Goal: Transaction & Acquisition: Book appointment/travel/reservation

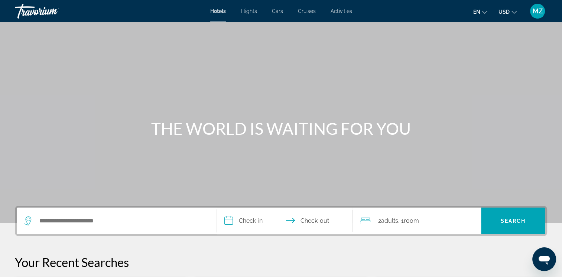
click at [512, 11] on icon "Change currency" at bounding box center [513, 12] width 5 height 3
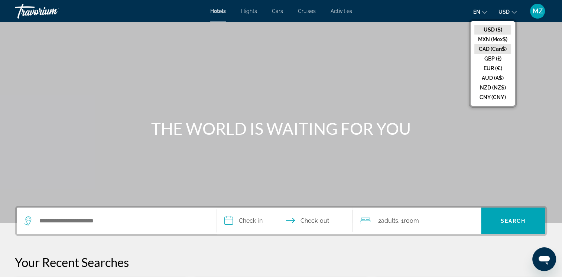
click at [488, 48] on button "CAD (Can$)" at bounding box center [492, 49] width 37 height 10
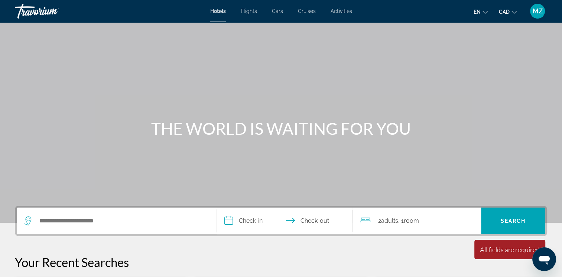
scroll to position [149, 0]
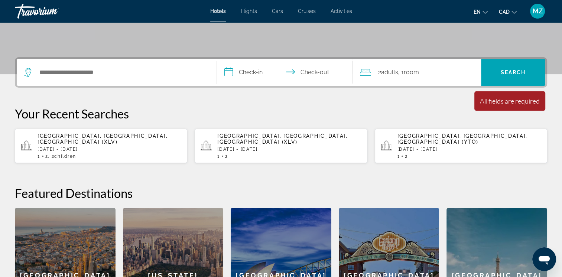
click at [78, 139] on div "[GEOGRAPHIC_DATA], [GEOGRAPHIC_DATA], [GEOGRAPHIC_DATA] (XLV) [DATE] - [DATE] 1…" at bounding box center [110, 146] width 144 height 26
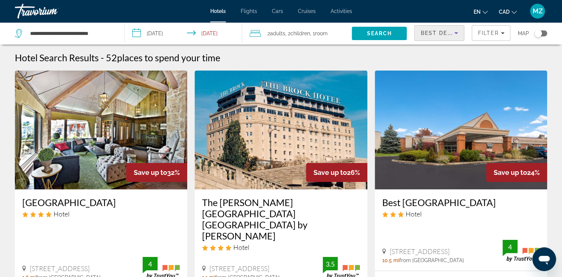
click at [446, 33] on span "Best Deals" at bounding box center [439, 33] width 39 height 6
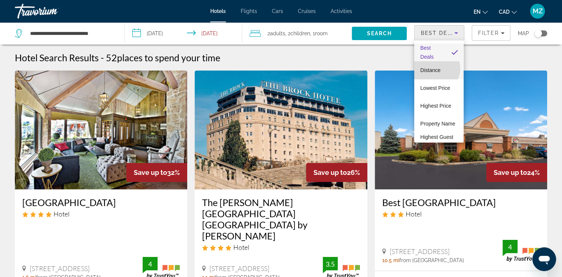
click at [434, 69] on span "Distance" at bounding box center [430, 70] width 20 height 6
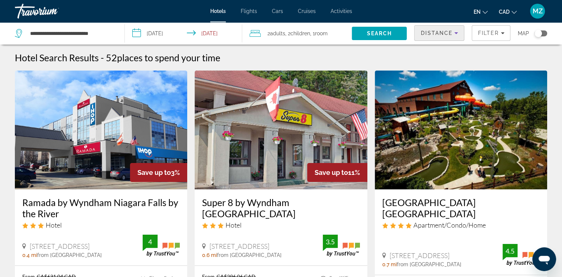
click at [435, 35] on span "Distance" at bounding box center [436, 33] width 32 height 6
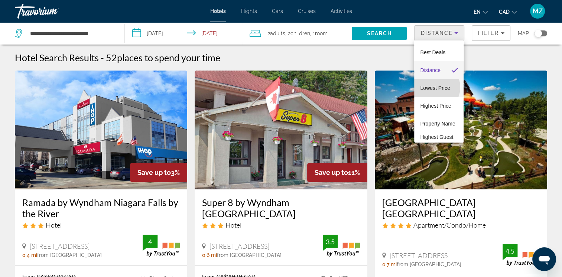
click at [434, 87] on span "Lowest Price" at bounding box center [435, 88] width 30 height 6
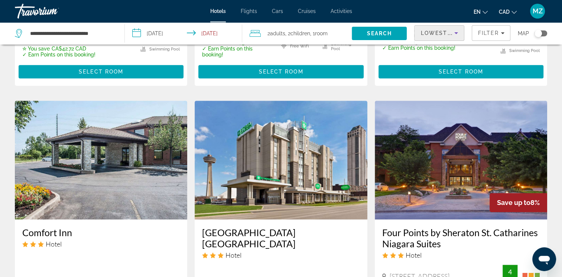
scroll to position [706, 0]
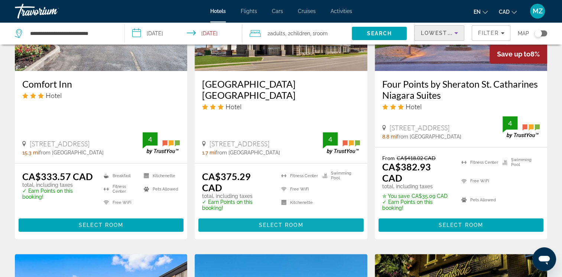
click at [280, 222] on span "Select Room" at bounding box center [280, 225] width 45 height 6
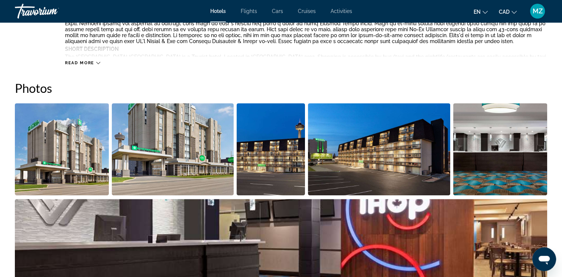
scroll to position [260, 0]
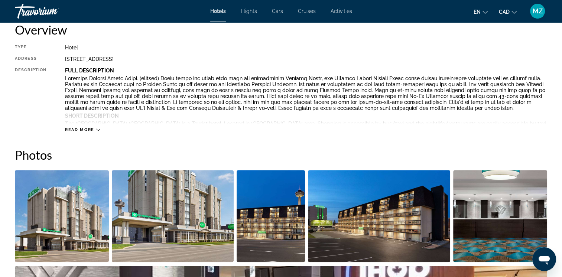
click at [85, 128] on span "Read more" at bounding box center [79, 129] width 29 height 5
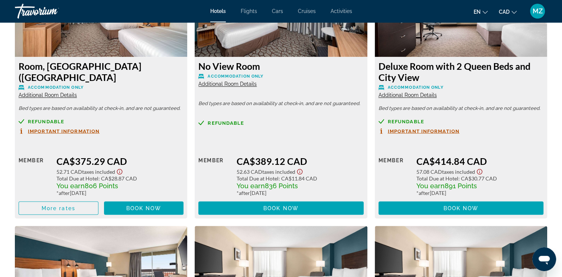
scroll to position [1300, 0]
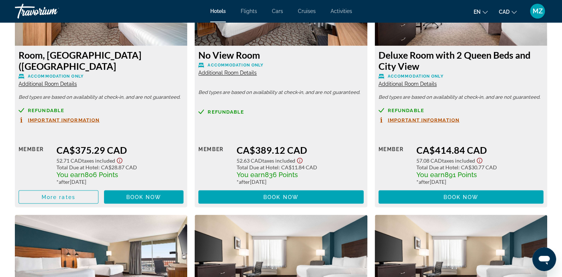
click at [46, 118] on span "Important Information" at bounding box center [64, 119] width 72 height 5
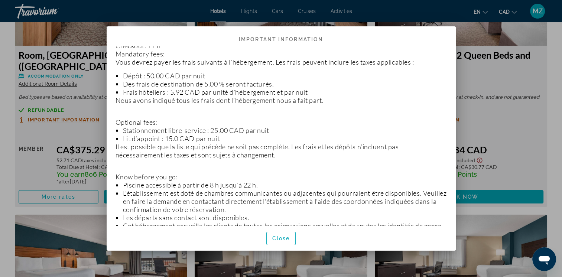
scroll to position [260, 0]
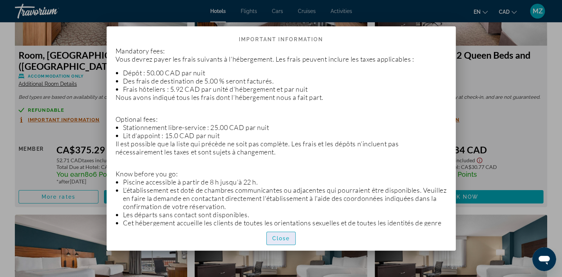
click at [277, 236] on span "Close" at bounding box center [281, 238] width 18 height 6
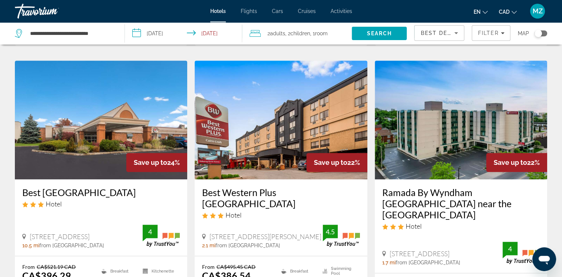
scroll to position [260, 0]
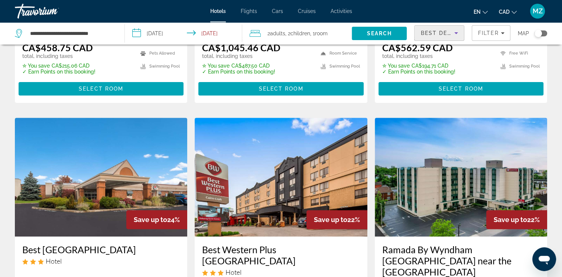
click at [435, 36] on span "Best Deals" at bounding box center [439, 33] width 39 height 6
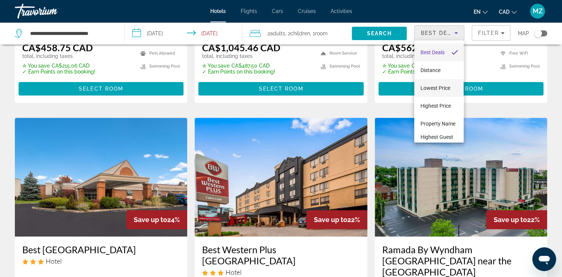
click at [433, 85] on span "Lowest Price" at bounding box center [435, 88] width 30 height 6
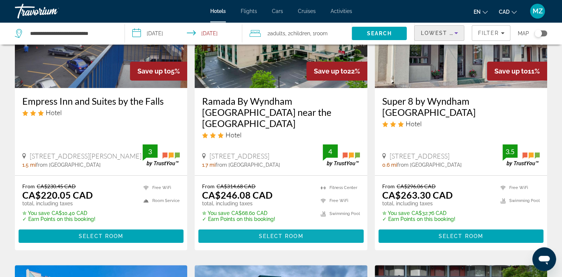
scroll to position [186, 0]
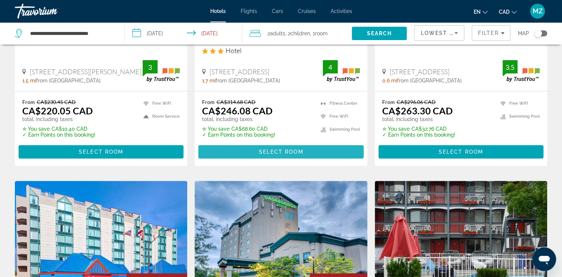
click at [278, 146] on span "Main content" at bounding box center [280, 152] width 165 height 18
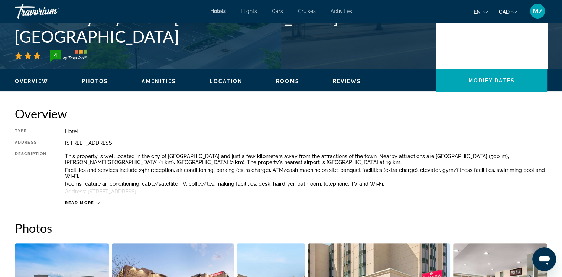
scroll to position [186, 0]
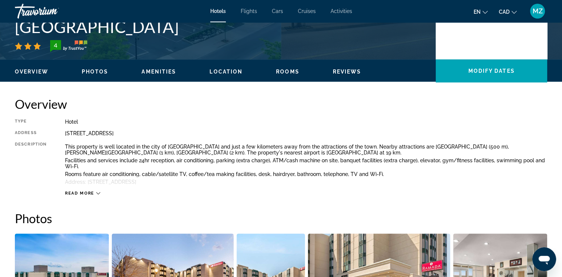
click at [86, 193] on span "Read more" at bounding box center [79, 193] width 29 height 5
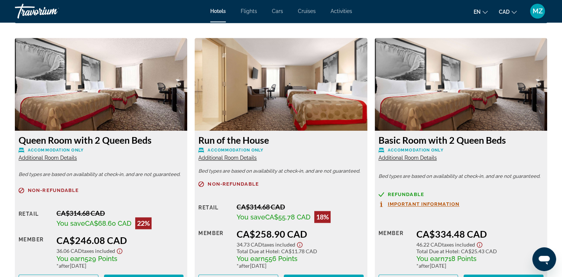
scroll to position [1077, 0]
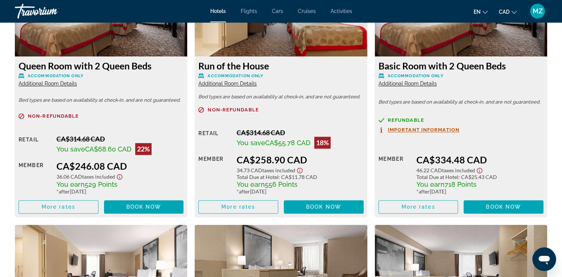
click at [62, 85] on span "Additional Room Details" at bounding box center [48, 84] width 58 height 6
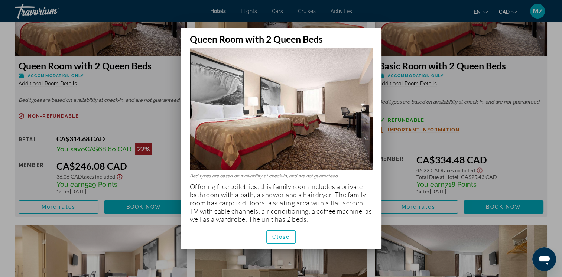
scroll to position [10, 0]
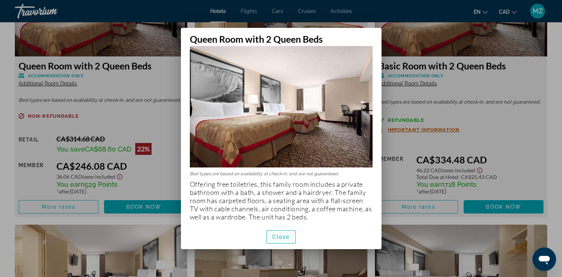
click at [277, 236] on span "Close" at bounding box center [281, 237] width 18 height 6
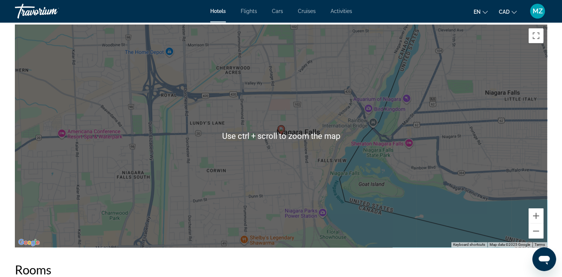
scroll to position [743, 0]
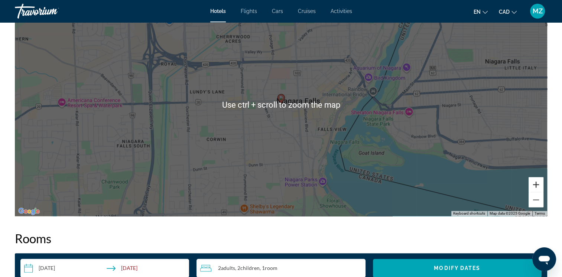
click at [539, 186] on button "Zoom in" at bounding box center [535, 184] width 15 height 15
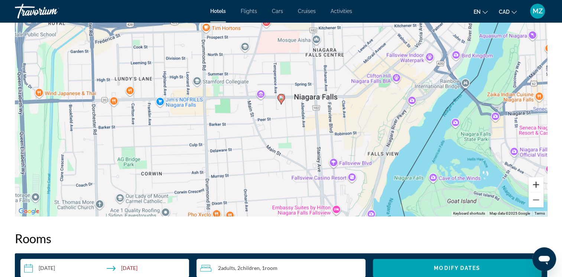
click at [539, 186] on button "Zoom in" at bounding box center [535, 184] width 15 height 15
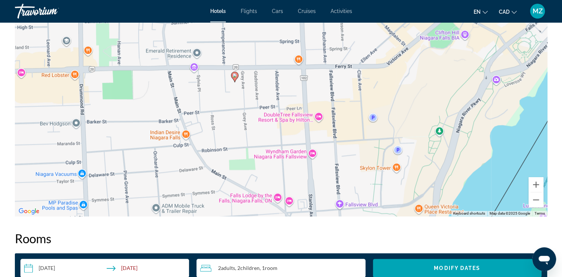
drag, startPoint x: 384, startPoint y: 168, endPoint x: 339, endPoint y: 143, distance: 51.4
click at [339, 143] on div "To activate drag with keyboard, press Alt + Enter. Once in keyboard drag state,…" at bounding box center [281, 104] width 532 height 223
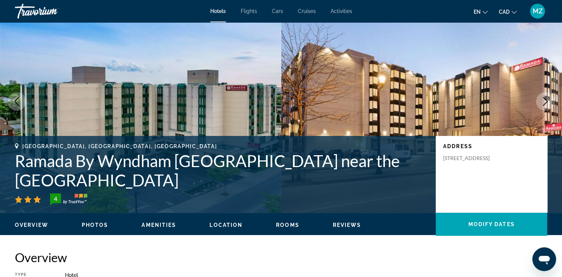
scroll to position [0, 0]
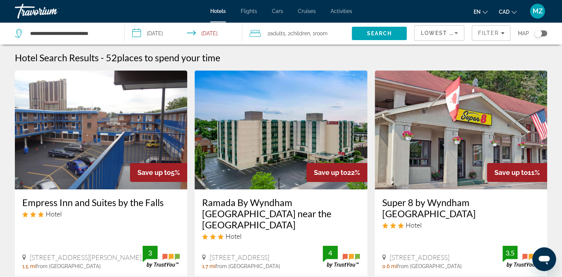
click at [257, 215] on h3 "Ramada By Wyndham [GEOGRAPHIC_DATA] near the [GEOGRAPHIC_DATA]" at bounding box center [280, 213] width 157 height 33
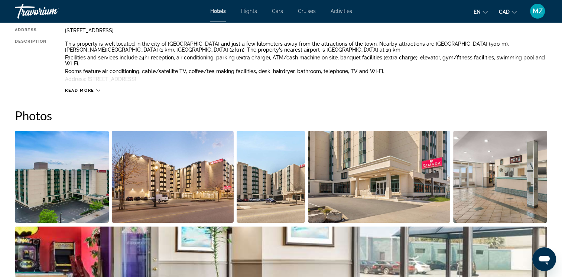
scroll to position [74, 0]
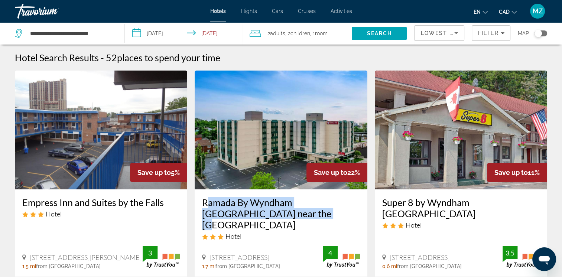
drag, startPoint x: 202, startPoint y: 199, endPoint x: 260, endPoint y: 214, distance: 60.1
click at [260, 214] on div "Ramada By Wyndham [GEOGRAPHIC_DATA] near the [GEOGRAPHIC_DATA] Hotel [STREET_AD…" at bounding box center [281, 232] width 172 height 87
copy h3 "Ramada By Wyndham [GEOGRAPHIC_DATA] near the [GEOGRAPHIC_DATA]"
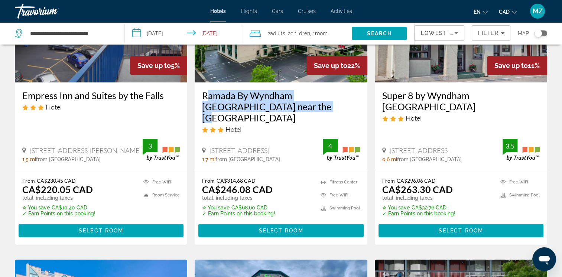
scroll to position [111, 0]
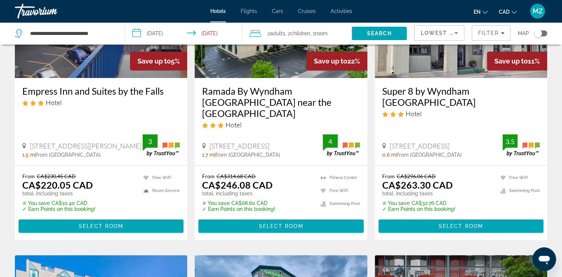
click at [286, 185] on div "From CA$314.68 CAD CA$246.08 CAD total, including taxes ✮ You save CA$68.60 CAD…" at bounding box center [280, 192] width 157 height 39
click at [251, 217] on span "Main content" at bounding box center [280, 226] width 165 height 18
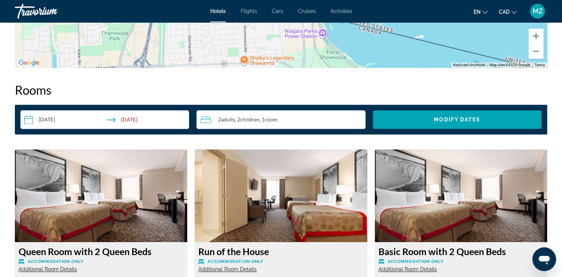
scroll to position [1077, 0]
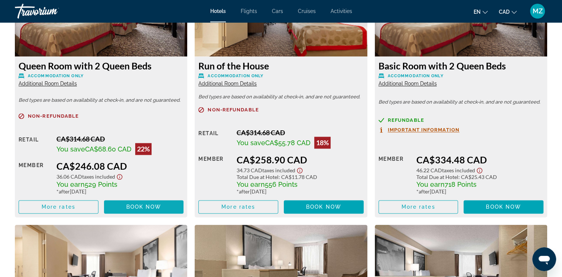
click at [127, 208] on span "Book now" at bounding box center [143, 207] width 35 height 6
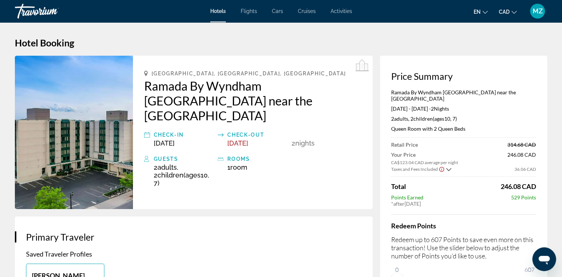
click at [448, 168] on icon "Show Taxes and Fees breakdown" at bounding box center [448, 169] width 5 height 3
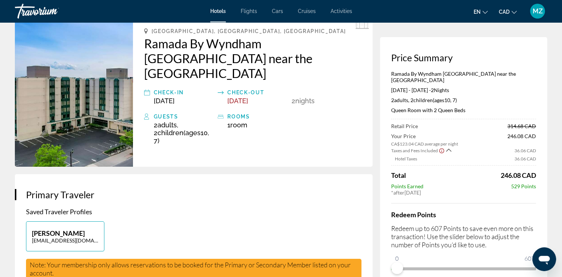
scroll to position [37, 0]
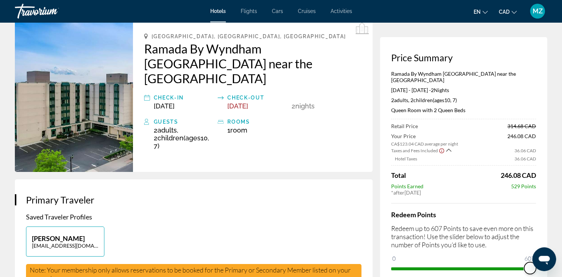
drag, startPoint x: 929, startPoint y: 510, endPoint x: 551, endPoint y: 264, distance: 450.9
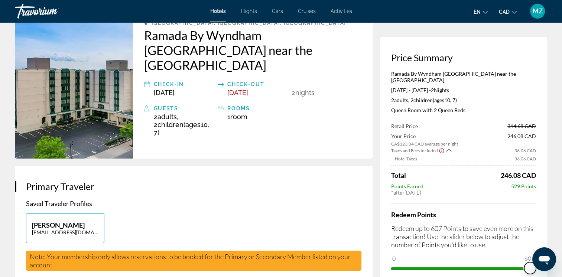
scroll to position [74, 0]
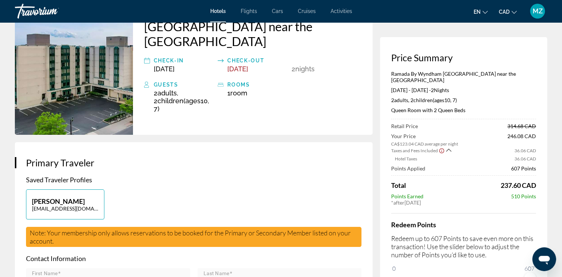
scroll to position [0, 0]
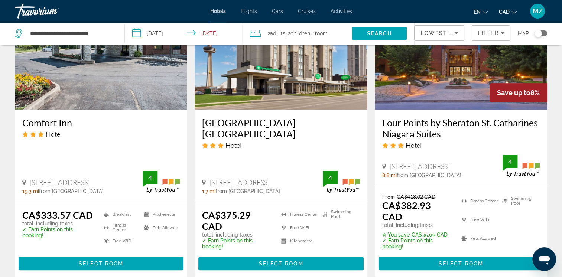
scroll to position [668, 0]
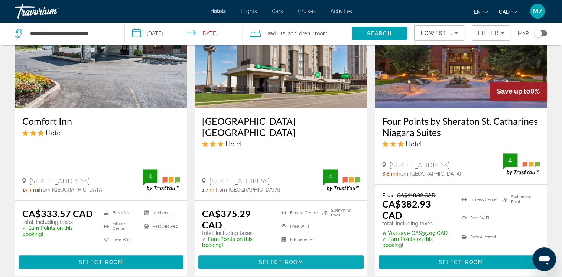
click at [275, 253] on span "Main content" at bounding box center [280, 262] width 165 height 18
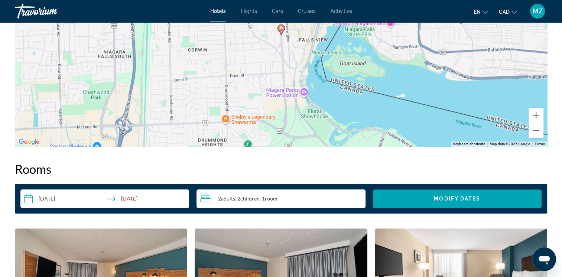
scroll to position [780, 0]
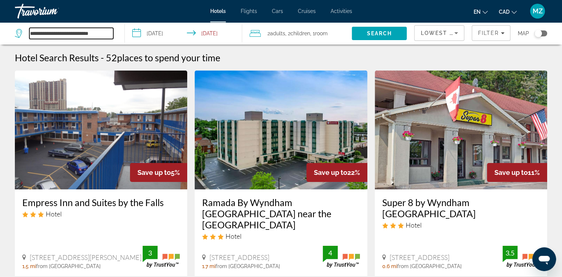
click at [62, 33] on input "**********" at bounding box center [71, 33] width 84 height 11
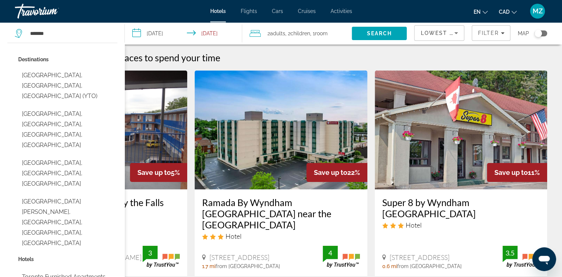
click at [71, 74] on button "[GEOGRAPHIC_DATA], [GEOGRAPHIC_DATA], [GEOGRAPHIC_DATA] (YTO)" at bounding box center [67, 85] width 99 height 35
type input "**********"
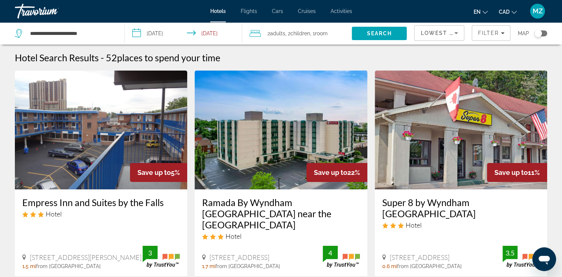
click at [147, 35] on input "**********" at bounding box center [185, 34] width 120 height 25
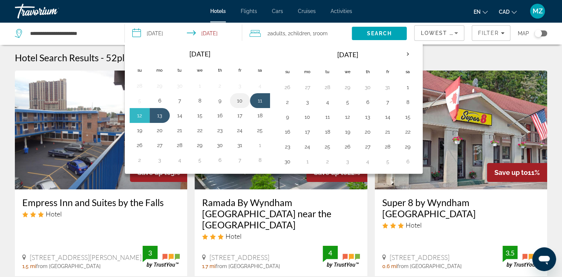
click at [241, 102] on button "10" at bounding box center [240, 100] width 12 height 10
click at [255, 99] on button "11" at bounding box center [260, 100] width 12 height 10
type input "**********"
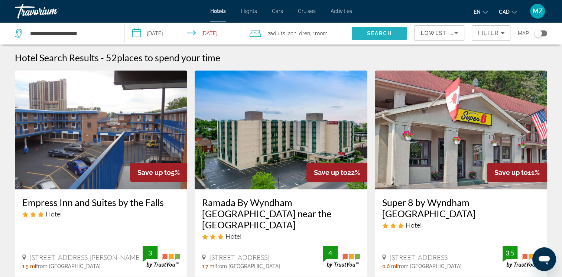
click at [368, 34] on span "Search" at bounding box center [379, 33] width 25 height 6
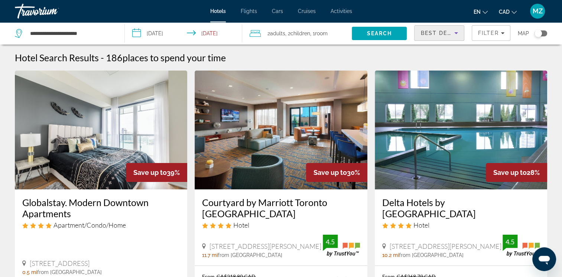
click at [426, 30] on span "Best Deals" at bounding box center [439, 33] width 39 height 6
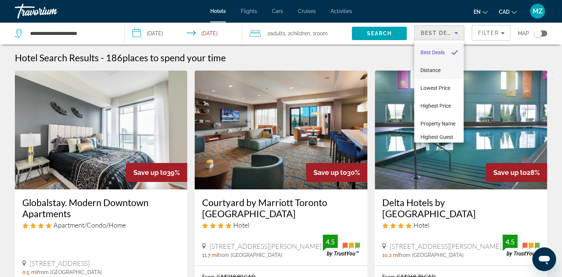
click at [430, 70] on span "Distance" at bounding box center [430, 70] width 20 height 6
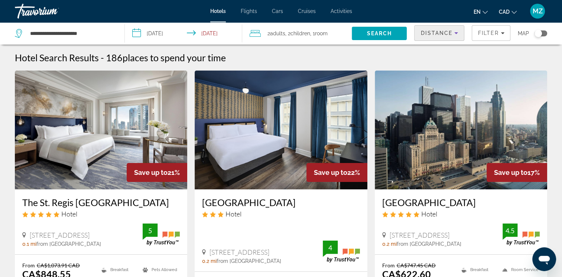
click at [429, 29] on div "Distance" at bounding box center [437, 33] width 34 height 9
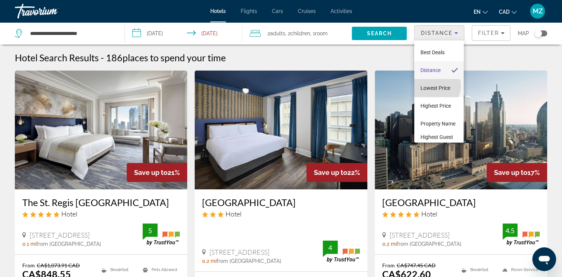
click at [434, 85] on span "Lowest Price" at bounding box center [435, 88] width 30 height 6
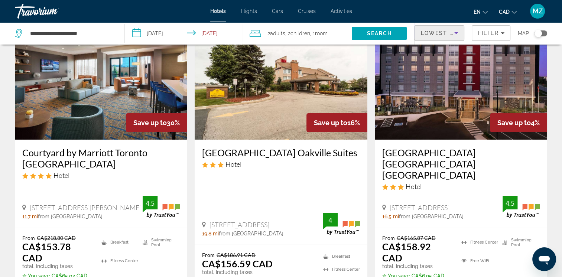
scroll to position [37, 0]
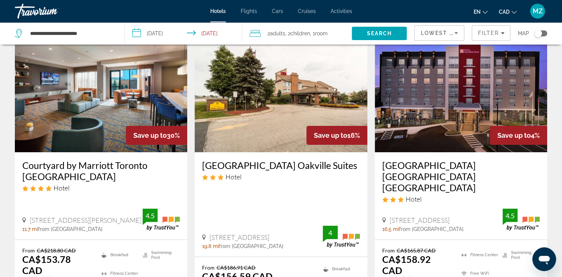
click at [318, 36] on span ", 1 Room rooms" at bounding box center [318, 33] width 17 height 10
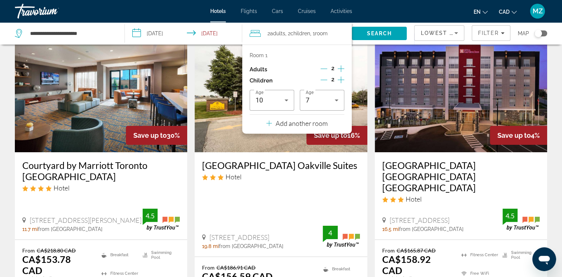
click at [327, 79] on icon "Decrement children" at bounding box center [323, 79] width 7 height 7
click at [326, 79] on icon "Decrement children" at bounding box center [324, 79] width 7 height 7
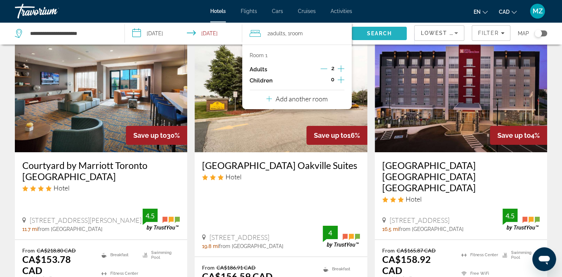
click at [374, 33] on span "Search" at bounding box center [379, 33] width 25 height 6
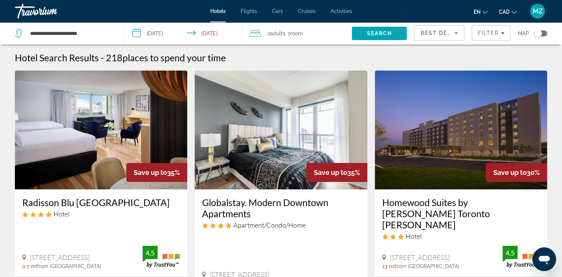
click at [431, 35] on span "Best Deals" at bounding box center [439, 33] width 39 height 6
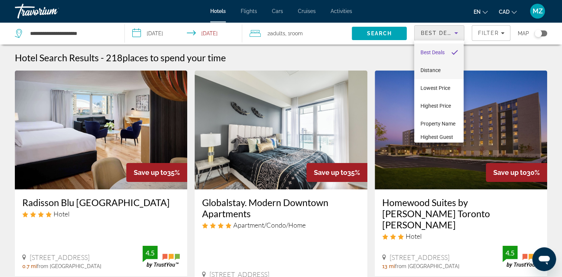
click at [435, 71] on span "Distance" at bounding box center [430, 70] width 20 height 6
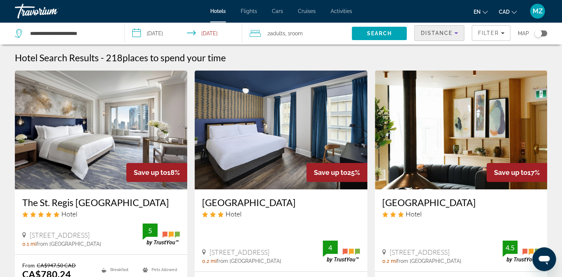
click at [435, 32] on span "Distance" at bounding box center [436, 33] width 32 height 6
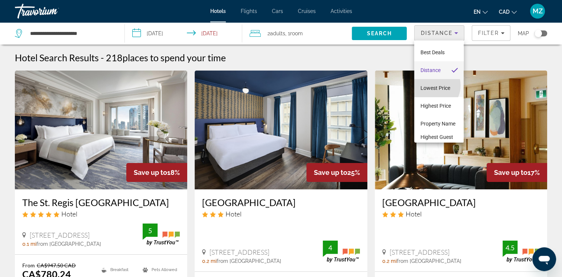
click at [431, 85] on span "Lowest Price" at bounding box center [435, 88] width 30 height 6
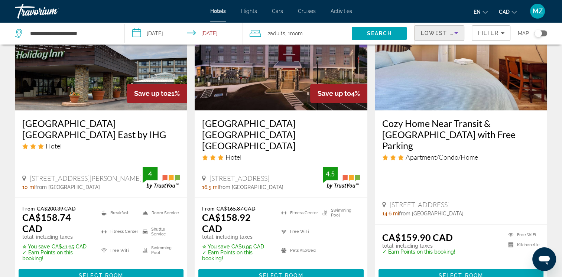
scroll to position [1052, 0]
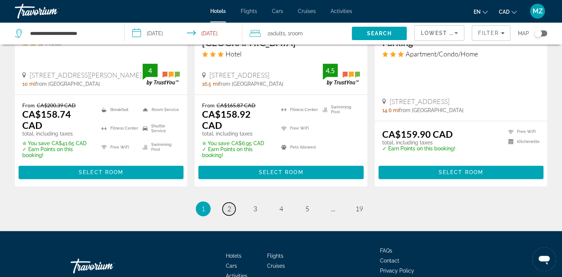
click at [232, 202] on link "page 2" at bounding box center [228, 208] width 13 height 13
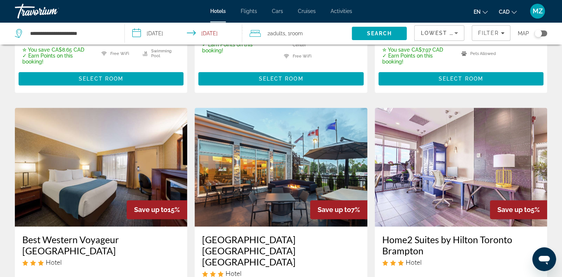
scroll to position [1003, 0]
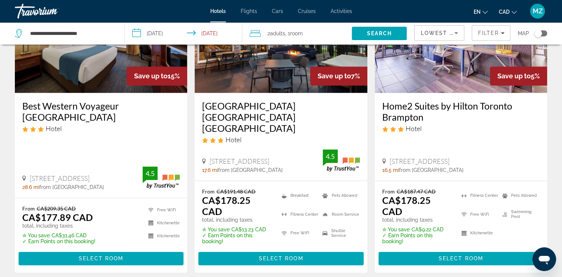
drag, startPoint x: 202, startPoint y: 232, endPoint x: 205, endPoint y: 229, distance: 3.9
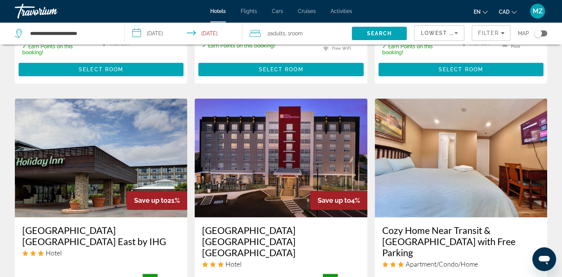
scroll to position [928, 0]
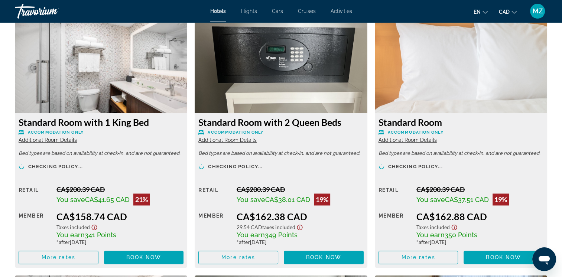
scroll to position [1077, 0]
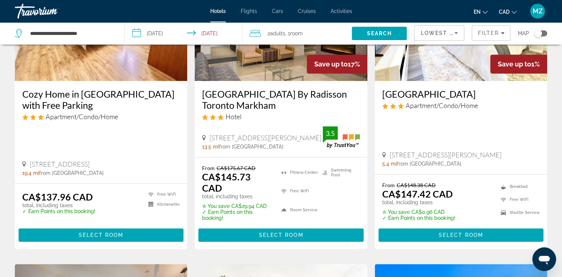
scroll to position [334, 0]
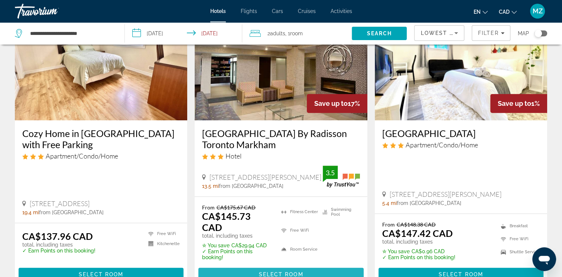
click at [271, 271] on span "Select Room" at bounding box center [280, 274] width 45 height 6
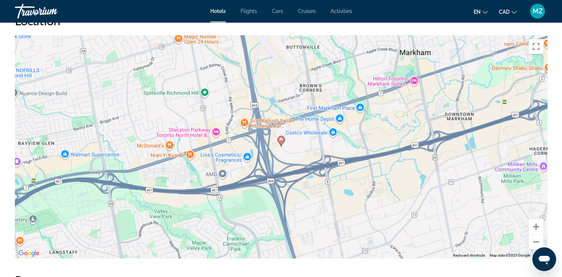
scroll to position [706, 0]
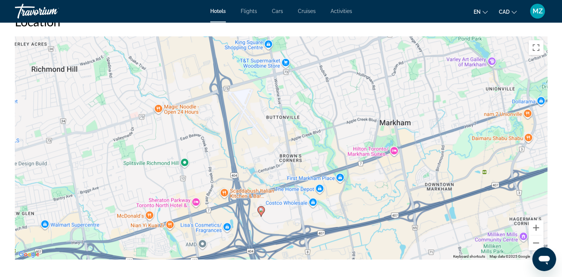
drag, startPoint x: 374, startPoint y: 131, endPoint x: 354, endPoint y: 195, distance: 66.2
click at [354, 195] on div "To activate drag with keyboard, press Alt + Enter. Once in keyboard drag state,…" at bounding box center [281, 147] width 532 height 223
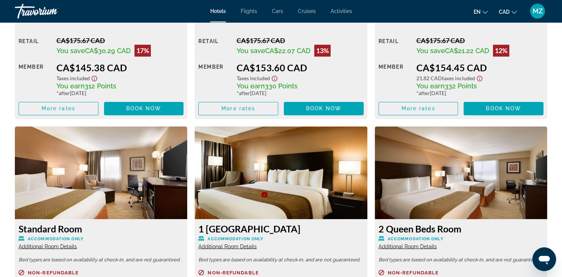
scroll to position [1114, 0]
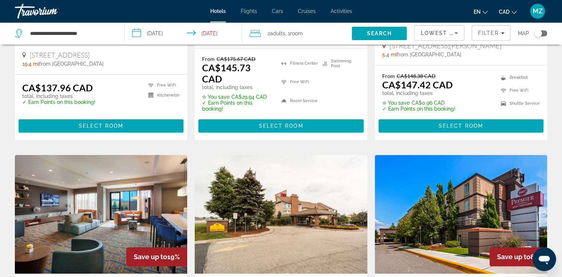
scroll to position [594, 0]
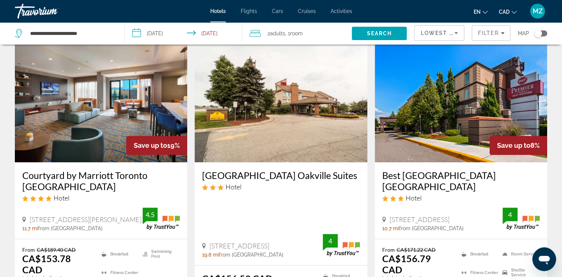
click at [65, 170] on h3 "Courtyard by Marriott Toronto [GEOGRAPHIC_DATA]" at bounding box center [100, 181] width 157 height 22
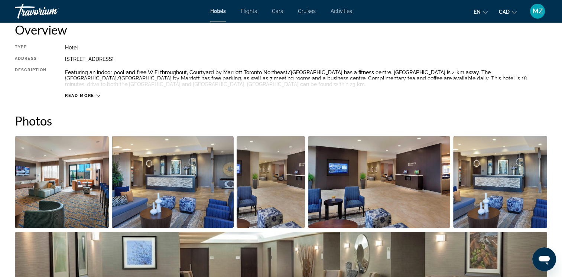
scroll to position [111, 0]
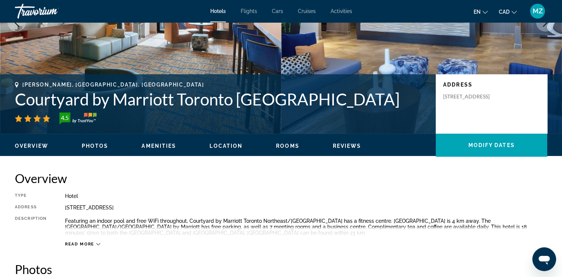
click at [89, 244] on span "Read more" at bounding box center [79, 244] width 29 height 5
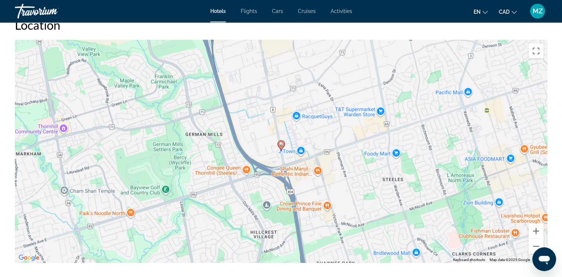
scroll to position [668, 0]
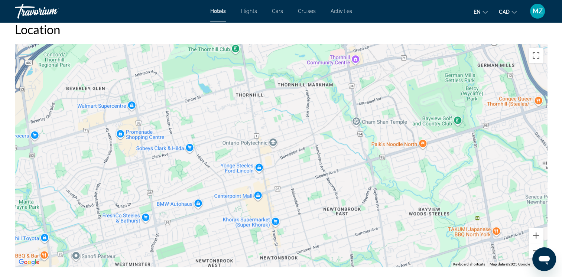
drag, startPoint x: 143, startPoint y: 204, endPoint x: 365, endPoint y: 134, distance: 232.0
click at [365, 134] on div "To activate drag with keyboard, press Alt + Enter. Once in keyboard drag state,…" at bounding box center [281, 155] width 532 height 223
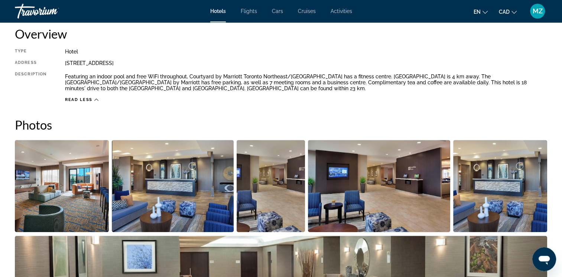
scroll to position [260, 0]
